Goal: Find contact information: Find contact information

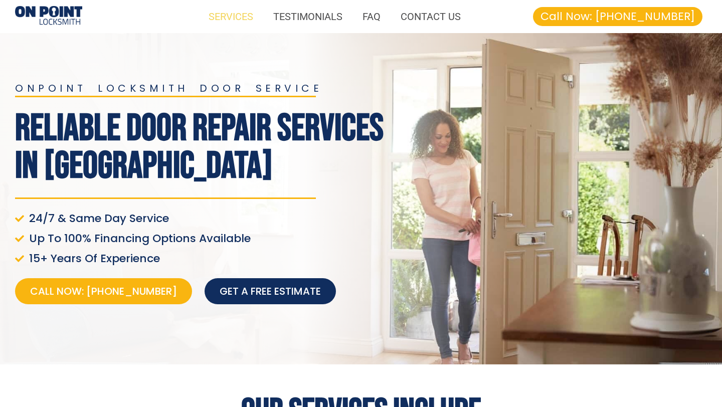
click at [248, 24] on link "SERVICES" at bounding box center [231, 16] width 65 height 23
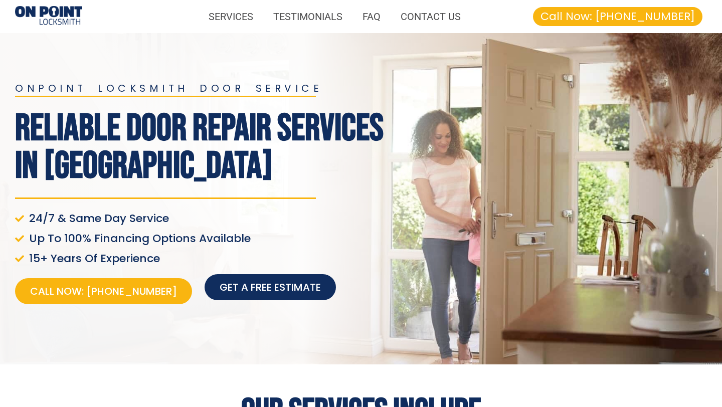
click at [220, 283] on span "Get a free estimate" at bounding box center [270, 287] width 101 height 14
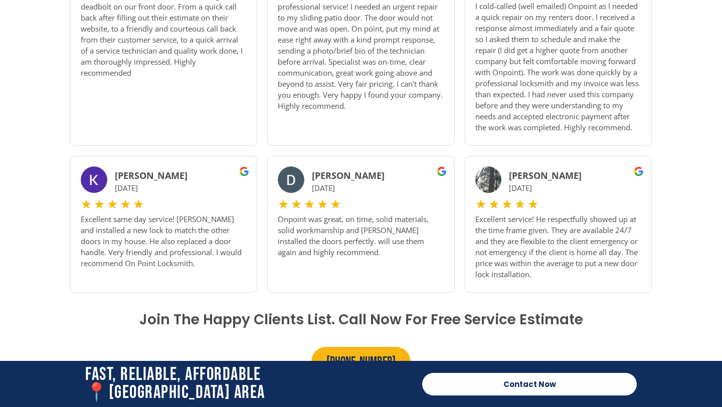
scroll to position [1016, 0]
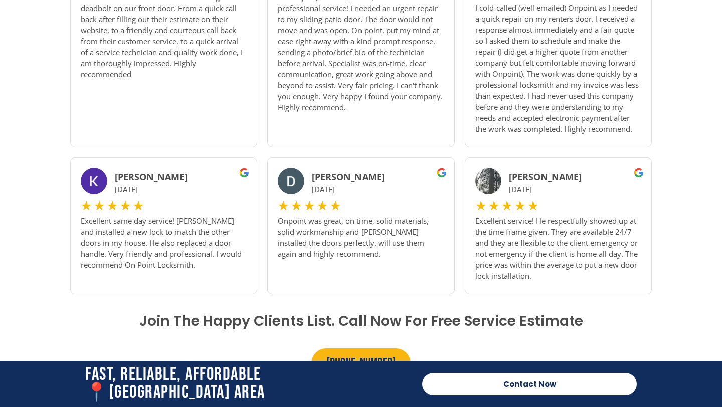
click at [436, 383] on link "Contact Now" at bounding box center [529, 384] width 215 height 23
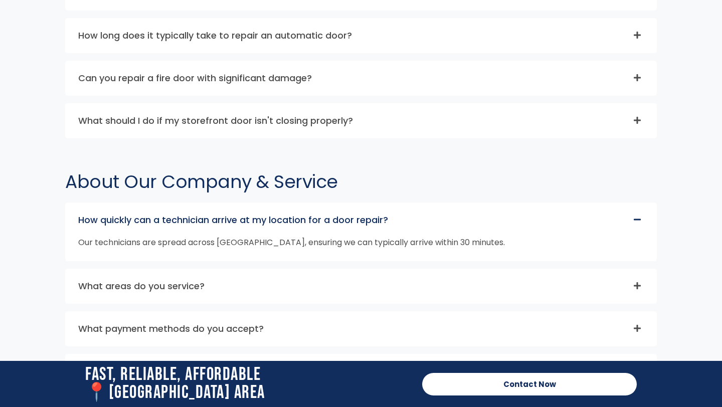
scroll to position [4561, 0]
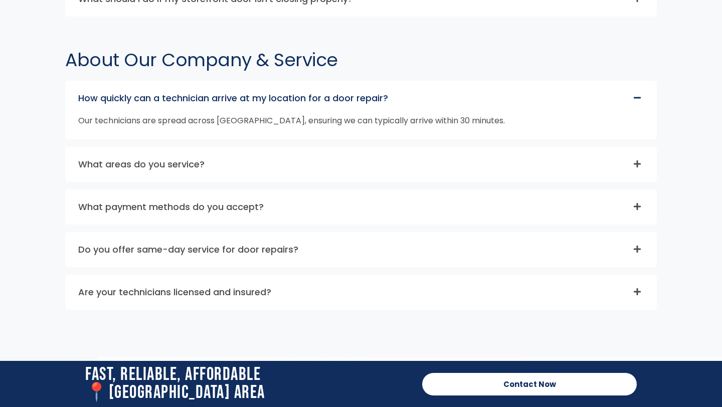
click at [264, 159] on div "What areas do you service?" at bounding box center [361, 164] width 591 height 34
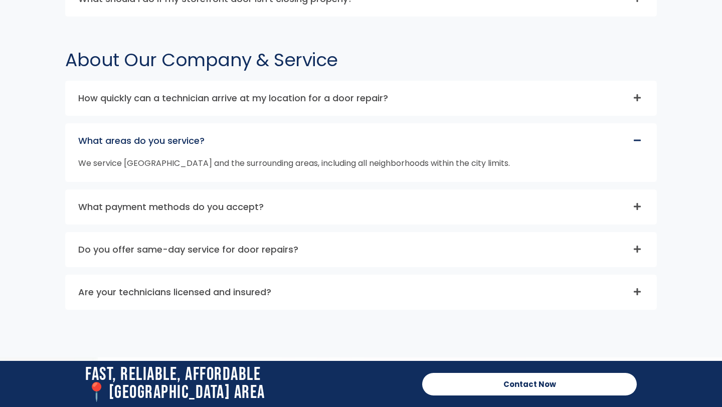
click at [264, 134] on div "What areas do you service?" at bounding box center [361, 141] width 591 height 34
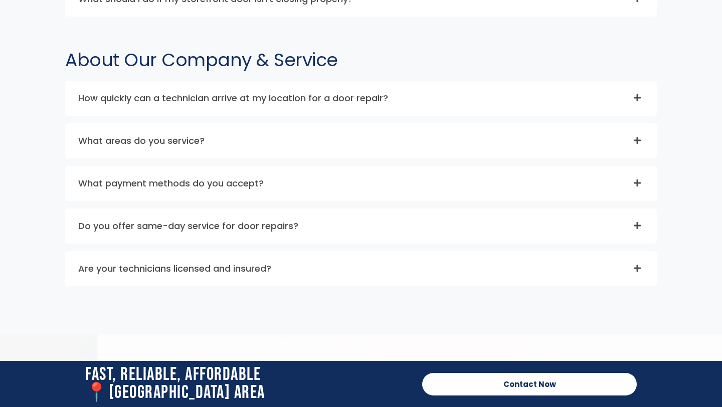
click at [266, 166] on div "What payment methods do you accept?" at bounding box center [361, 183] width 591 height 34
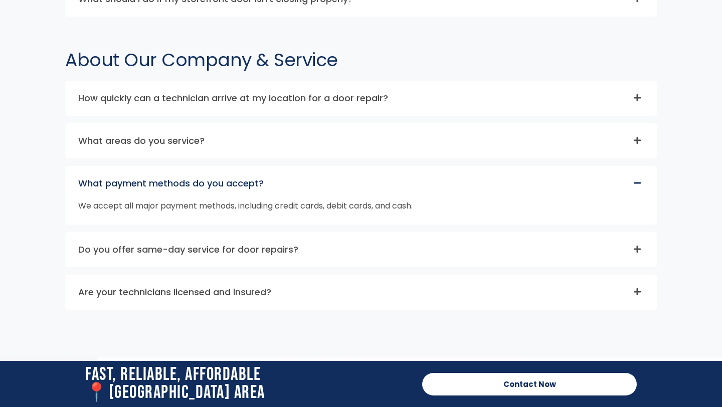
click at [267, 170] on div "What payment methods do you accept?" at bounding box center [361, 183] width 591 height 34
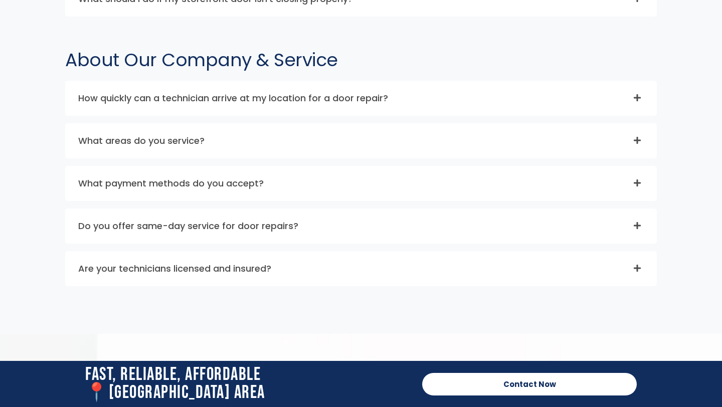
click at [260, 221] on div "Do you offer same-day service for door repairs?" at bounding box center [361, 226] width 591 height 34
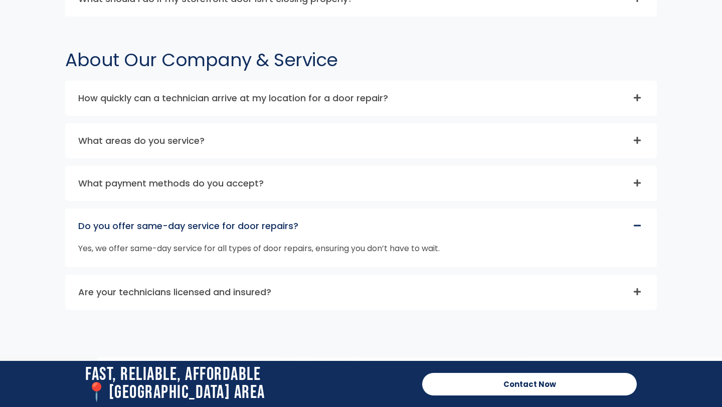
click at [260, 220] on link "Do you offer same-day service for door repairs?" at bounding box center [188, 226] width 220 height 13
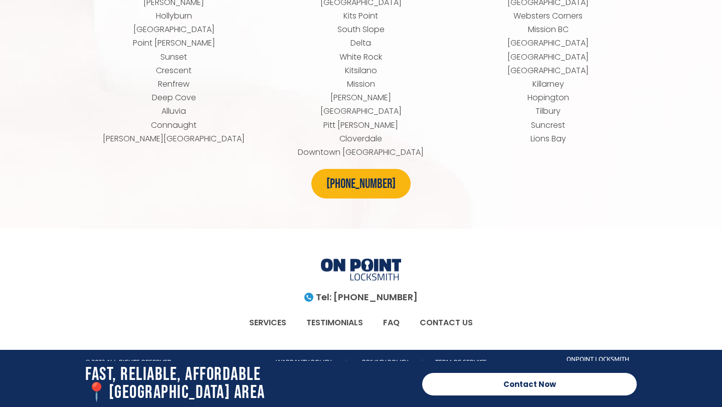
scroll to position [5548, 0]
